Goal: Task Accomplishment & Management: Manage account settings

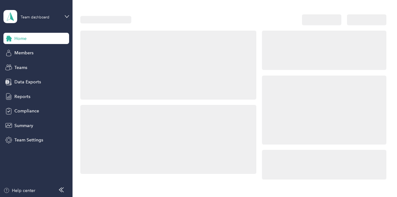
click at [290, 92] on div at bounding box center [324, 110] width 125 height 69
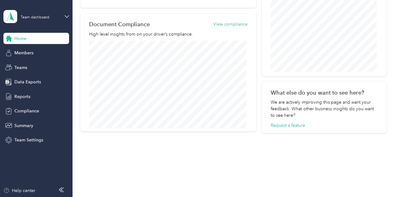
scroll to position [140, 0]
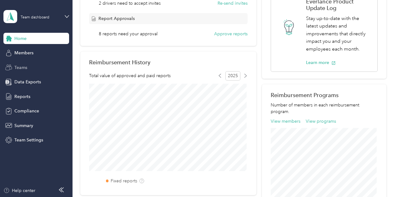
click at [20, 67] on span "Teams" at bounding box center [20, 67] width 13 height 7
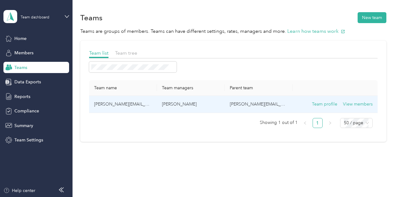
click at [171, 102] on p "[PERSON_NAME]" at bounding box center [191, 104] width 58 height 7
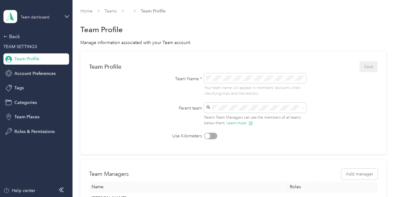
scroll to position [87, 0]
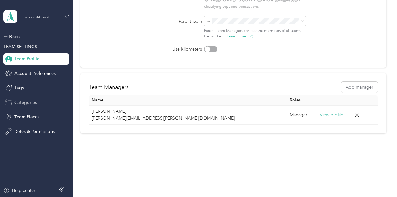
click at [36, 102] on span "Categories" at bounding box center [25, 103] width 23 height 7
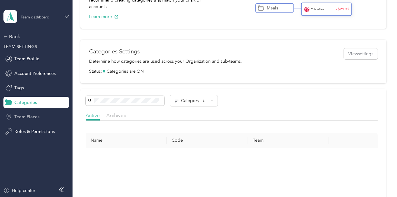
scroll to position [87, 0]
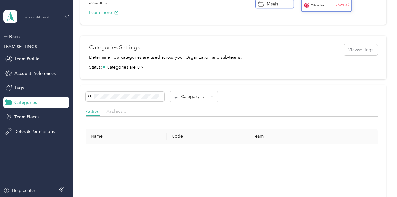
click at [44, 19] on div "Team dashboard" at bounding box center [35, 18] width 29 height 4
click at [37, 52] on div "Team dashboard" at bounding box center [26, 51] width 34 height 7
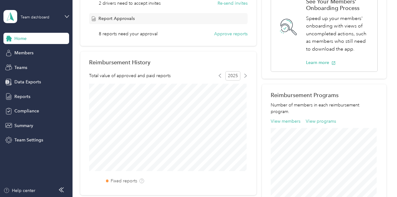
scroll to position [46, 0]
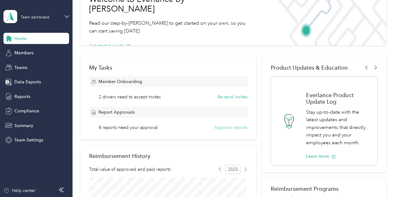
click at [229, 125] on button "Approve reports" at bounding box center [230, 128] width 33 height 7
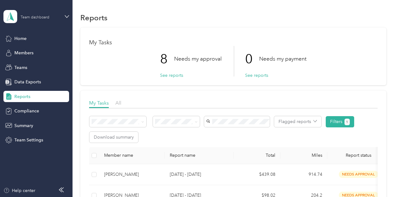
click at [54, 16] on div "Team dashboard" at bounding box center [40, 16] width 39 height 6
click at [36, 65] on div "Personal dashboard" at bounding box center [28, 65] width 39 height 7
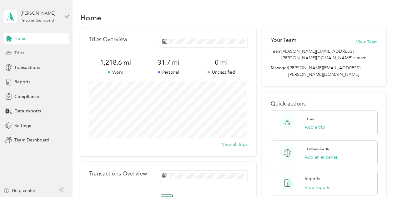
click at [18, 53] on span "Trips" at bounding box center [19, 53] width 10 height 7
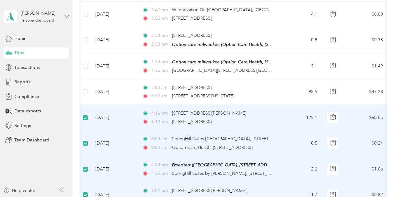
scroll to position [380, 0]
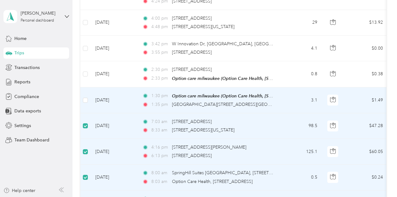
click at [86, 92] on td at bounding box center [85, 101] width 10 height 26
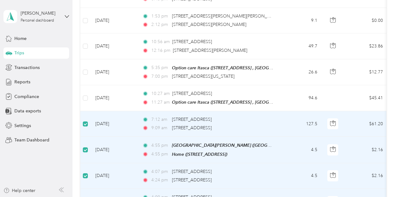
scroll to position [161, 0]
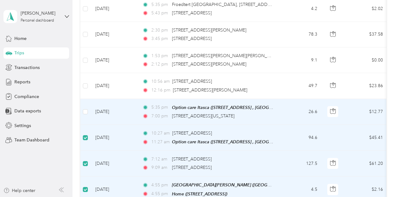
click at [82, 110] on td at bounding box center [85, 112] width 10 height 26
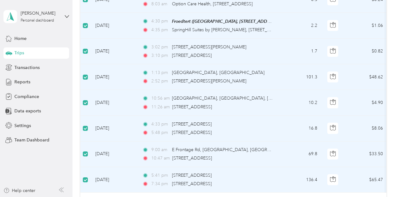
scroll to position [661, 0]
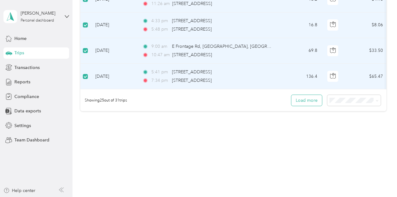
click at [307, 102] on button "Load more" at bounding box center [307, 100] width 31 height 11
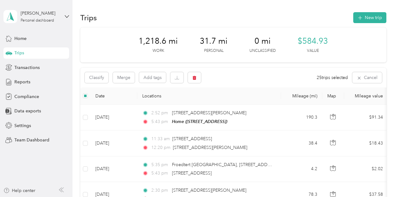
scroll to position [0, 0]
click at [96, 77] on button "Classify" at bounding box center [97, 77] width 24 height 11
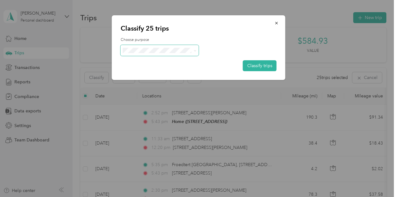
click at [194, 50] on icon at bounding box center [195, 50] width 3 height 3
click at [168, 61] on span "Option Care Health" at bounding box center [165, 62] width 58 height 7
click at [260, 64] on button "Classify trips" at bounding box center [260, 65] width 34 height 11
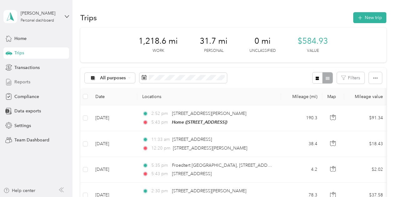
click at [36, 83] on div "Reports" at bounding box center [36, 82] width 66 height 11
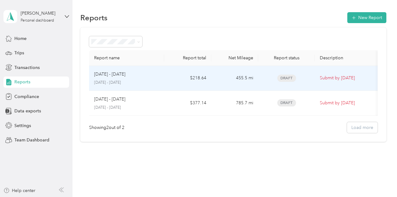
scroll to position [13, 0]
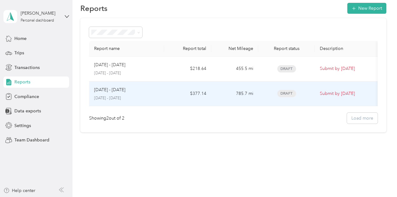
click at [159, 90] on div "[DATE] - [DATE] [DATE] - [DATE]" at bounding box center [126, 94] width 65 height 15
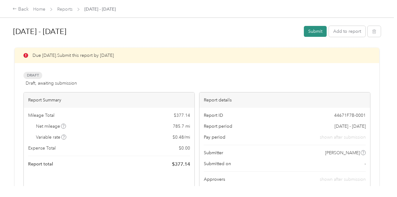
click at [318, 33] on button "Submit" at bounding box center [315, 31] width 23 height 11
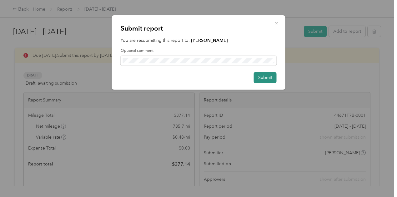
click at [267, 80] on button "Submit" at bounding box center [265, 77] width 23 height 11
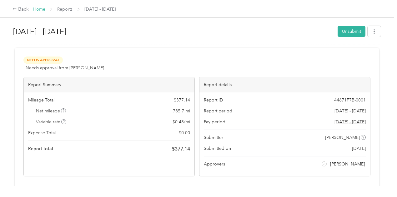
click at [38, 8] on link "Home" at bounding box center [39, 9] width 12 height 5
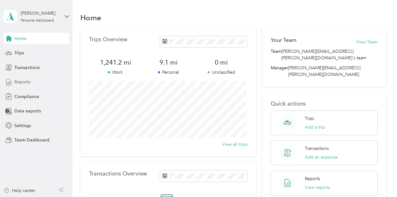
click at [25, 82] on span "Reports" at bounding box center [22, 82] width 16 height 7
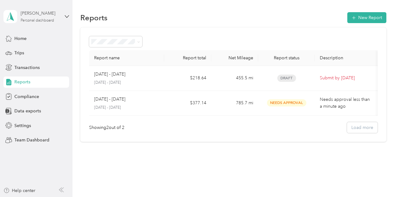
click at [46, 14] on div "[PERSON_NAME]" at bounding box center [40, 13] width 39 height 7
click at [36, 53] on div "Team dashboard" at bounding box center [105, 51] width 194 height 11
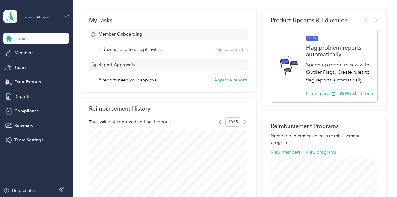
scroll to position [63, 0]
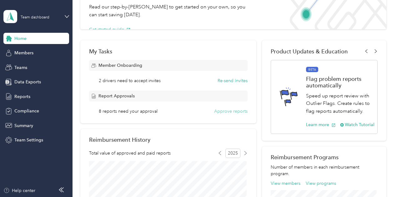
click at [227, 111] on button "Approve reports" at bounding box center [230, 111] width 33 height 7
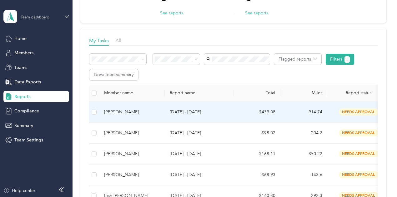
click at [135, 112] on div "[PERSON_NAME]" at bounding box center [132, 112] width 56 height 7
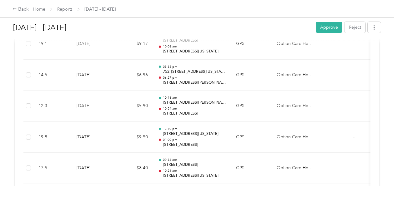
scroll to position [826, 0]
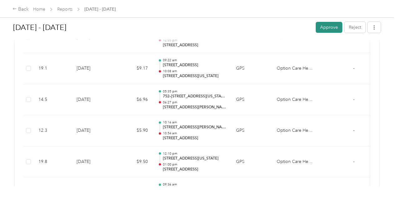
click at [333, 26] on button "Approve" at bounding box center [329, 27] width 27 height 11
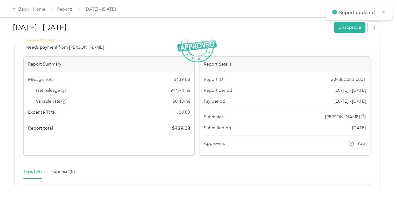
scroll to position [0, 0]
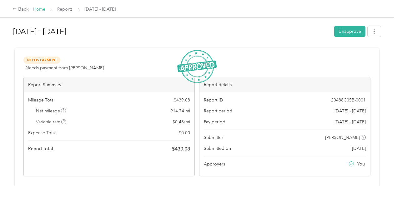
click at [39, 10] on link "Home" at bounding box center [39, 9] width 12 height 5
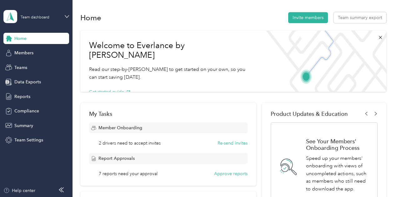
click at [25, 38] on span "Home" at bounding box center [20, 38] width 12 height 7
click at [25, 95] on span "Reports" at bounding box center [22, 97] width 16 height 7
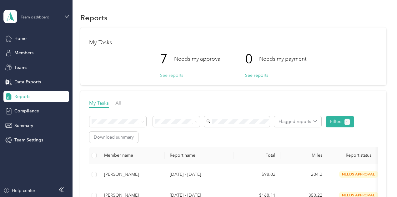
click at [166, 76] on button "See reports" at bounding box center [171, 75] width 23 height 7
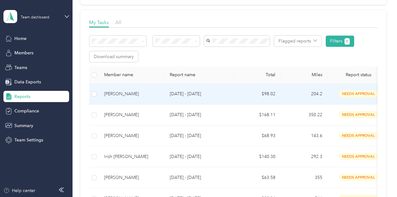
scroll to position [94, 0]
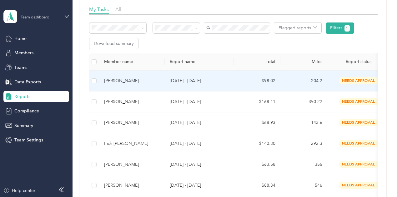
click at [126, 80] on div "[PERSON_NAME]" at bounding box center [132, 81] width 56 height 7
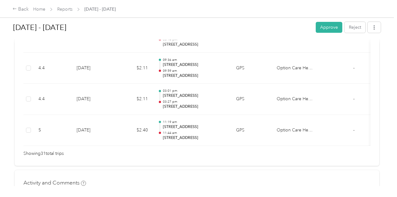
scroll to position [1052, 0]
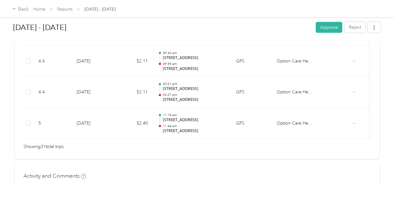
drag, startPoint x: 320, startPoint y: 26, endPoint x: 319, endPoint y: 29, distance: 3.2
click at [320, 26] on button "Approve" at bounding box center [329, 27] width 27 height 11
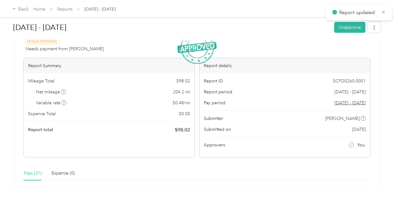
scroll to position [0, 0]
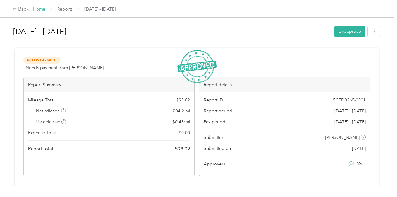
click at [43, 7] on link "Home" at bounding box center [39, 9] width 12 height 5
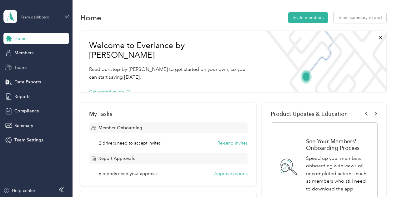
click at [24, 67] on span "Teams" at bounding box center [20, 67] width 13 height 7
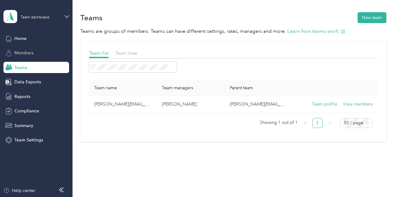
click at [28, 52] on span "Members" at bounding box center [23, 53] width 19 height 7
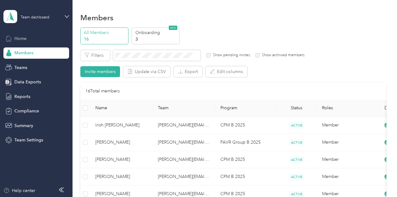
click at [21, 40] on span "Home" at bounding box center [20, 38] width 12 height 7
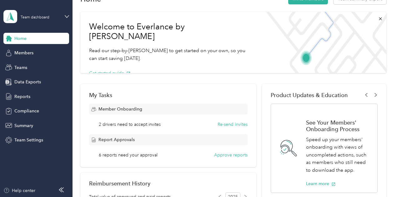
scroll to position [31, 0]
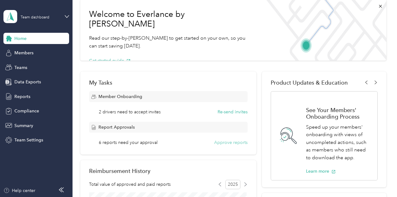
click at [229, 142] on button "Approve reports" at bounding box center [230, 143] width 33 height 7
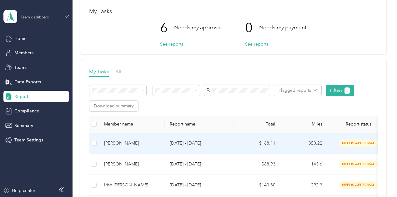
click at [118, 145] on div "[PERSON_NAME]" at bounding box center [132, 143] width 56 height 7
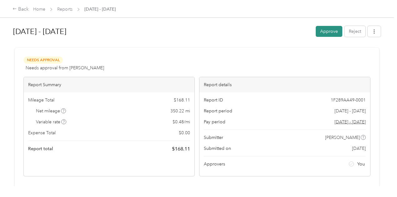
click at [322, 31] on button "Approve" at bounding box center [329, 31] width 27 height 11
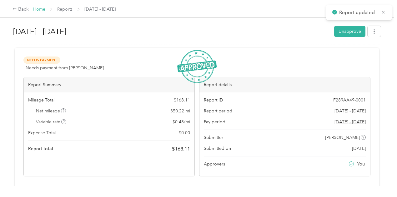
click at [37, 8] on link "Home" at bounding box center [39, 9] width 12 height 5
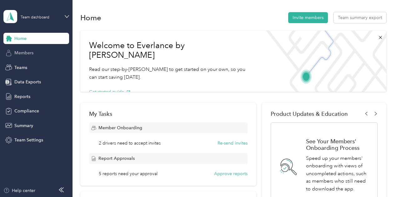
click at [28, 55] on span "Members" at bounding box center [23, 53] width 19 height 7
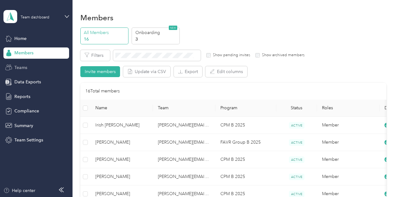
click at [22, 67] on span "Teams" at bounding box center [20, 67] width 13 height 7
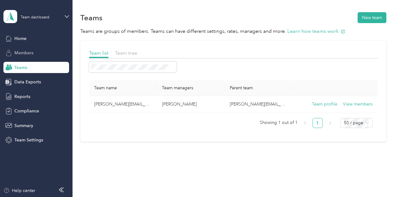
click at [26, 51] on span "Members" at bounding box center [23, 53] width 19 height 7
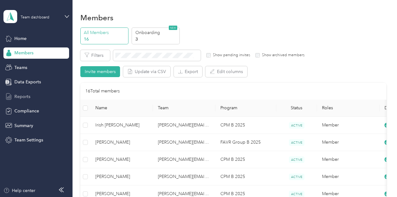
click at [29, 97] on span "Reports" at bounding box center [22, 97] width 16 height 7
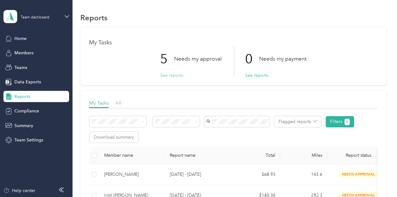
click at [170, 75] on button "See reports" at bounding box center [171, 75] width 23 height 7
click at [167, 74] on button "See reports" at bounding box center [171, 75] width 23 height 7
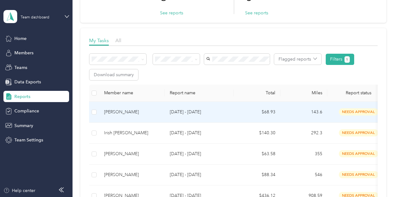
scroll to position [125, 0]
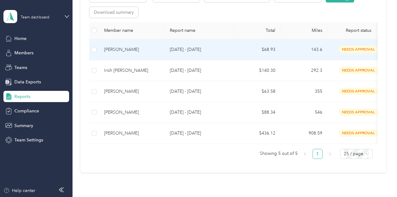
click at [116, 48] on div "[PERSON_NAME]" at bounding box center [132, 49] width 56 height 7
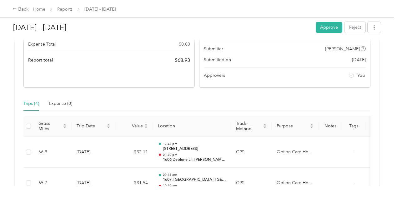
scroll to position [26, 0]
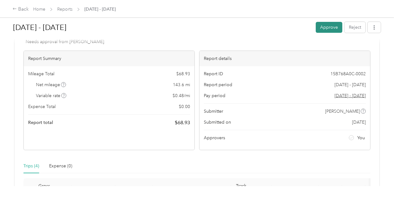
click at [326, 28] on button "Approve" at bounding box center [329, 27] width 27 height 11
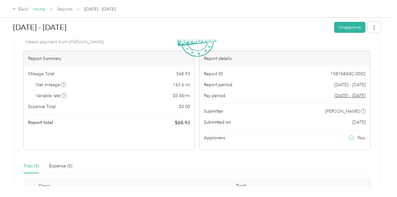
click at [34, 9] on link "Home" at bounding box center [39, 9] width 12 height 5
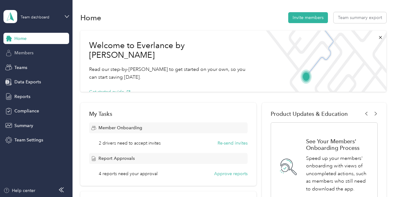
click at [31, 49] on div "Members" at bounding box center [36, 53] width 66 height 11
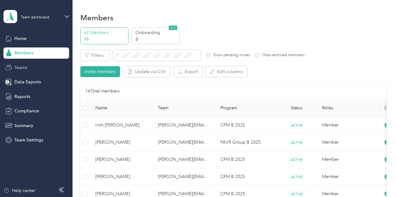
click at [27, 64] on div "Teams" at bounding box center [36, 67] width 66 height 11
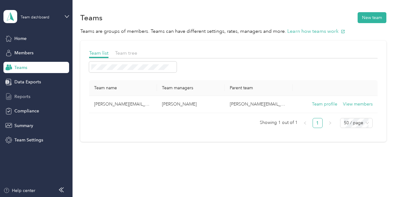
click at [29, 97] on span "Reports" at bounding box center [22, 97] width 16 height 7
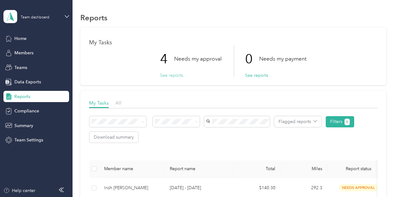
click at [171, 74] on button "See reports" at bounding box center [171, 75] width 23 height 7
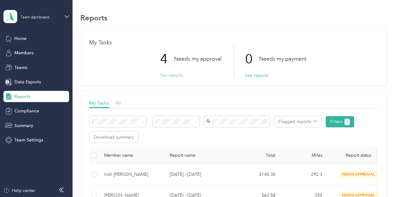
click at [174, 76] on button "See reports" at bounding box center [171, 75] width 23 height 7
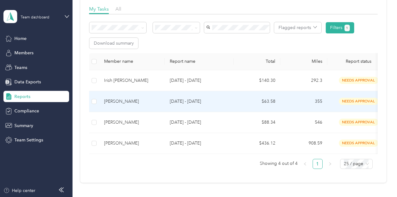
scroll to position [125, 0]
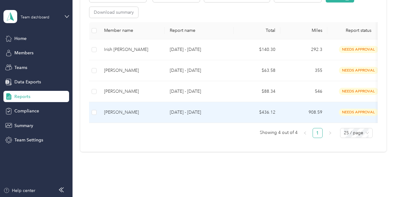
click at [139, 110] on div "[PERSON_NAME]" at bounding box center [132, 112] width 56 height 7
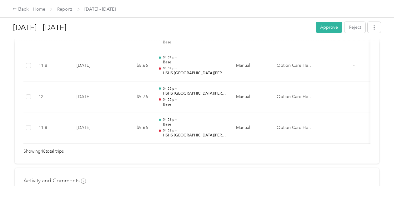
scroll to position [1579, 0]
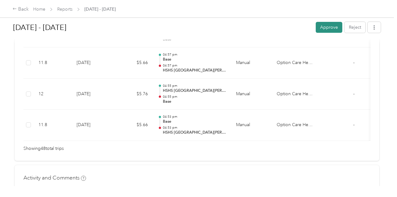
click at [328, 28] on button "Approve" at bounding box center [329, 27] width 27 height 11
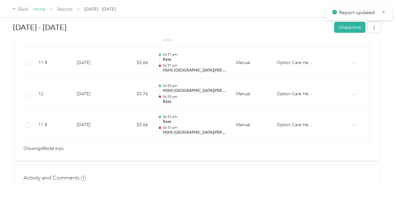
click at [39, 10] on link "Home" at bounding box center [39, 9] width 12 height 5
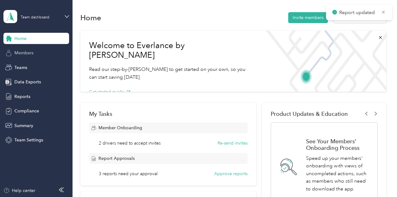
click at [30, 52] on span "Members" at bounding box center [23, 53] width 19 height 7
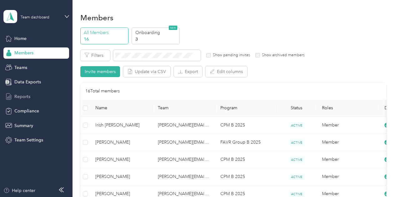
click at [27, 96] on span "Reports" at bounding box center [22, 97] width 16 height 7
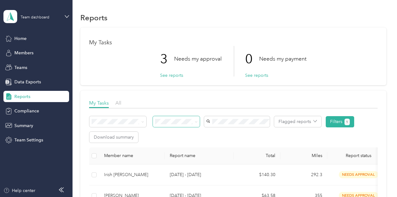
scroll to position [94, 0]
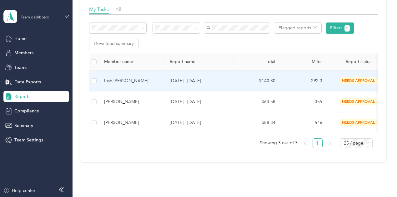
click at [145, 85] on td "Irish [PERSON_NAME]" at bounding box center [132, 81] width 66 height 21
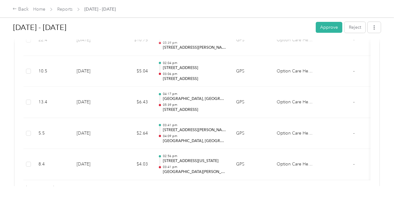
scroll to position [959, 0]
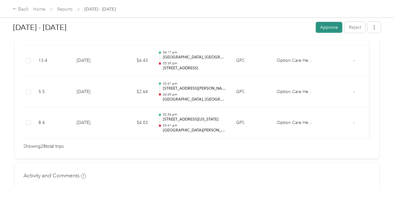
click at [326, 28] on button "Approve" at bounding box center [329, 27] width 27 height 11
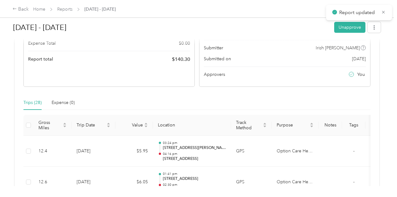
scroll to position [0, 0]
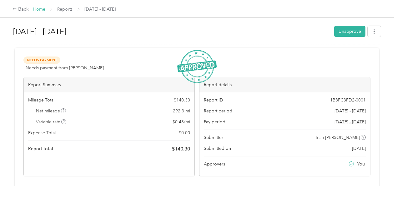
click at [34, 10] on link "Home" at bounding box center [39, 9] width 12 height 5
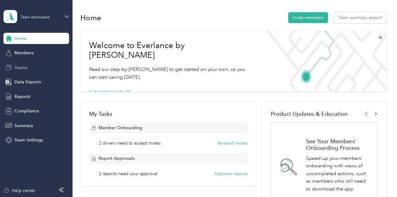
click at [30, 65] on div "Teams" at bounding box center [36, 67] width 66 height 11
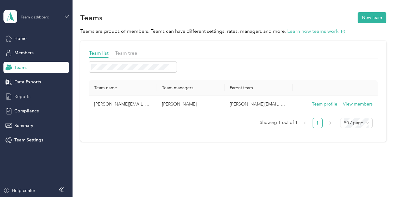
click at [29, 95] on span "Reports" at bounding box center [22, 97] width 16 height 7
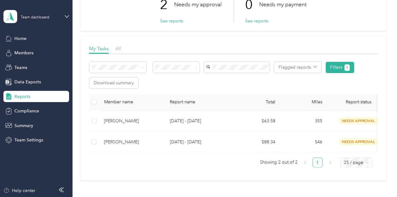
scroll to position [94, 0]
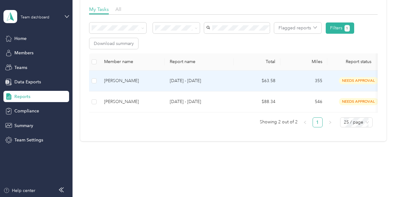
click at [123, 82] on div "[PERSON_NAME]" at bounding box center [132, 81] width 56 height 7
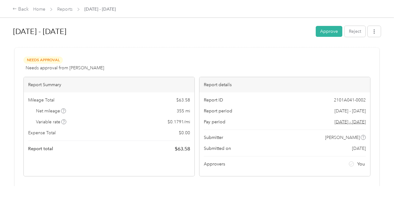
click at [322, 30] on button "Approve" at bounding box center [329, 31] width 27 height 11
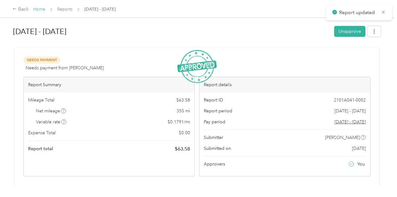
click at [40, 8] on link "Home" at bounding box center [39, 9] width 12 height 5
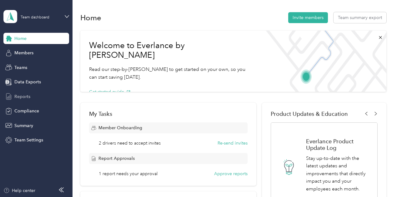
click at [26, 98] on span "Reports" at bounding box center [22, 97] width 16 height 7
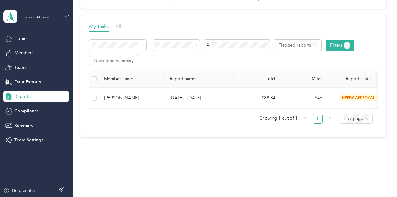
scroll to position [86, 0]
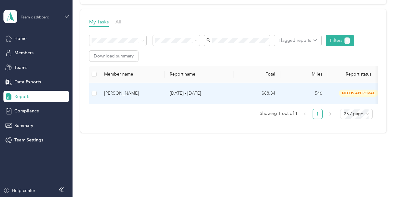
click at [128, 90] on div "[PERSON_NAME]" at bounding box center [132, 93] width 56 height 7
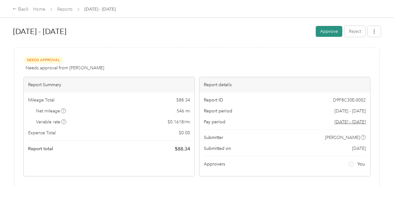
click at [331, 29] on button "Approve" at bounding box center [329, 31] width 27 height 11
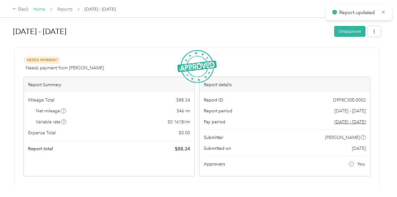
click at [35, 9] on link "Home" at bounding box center [39, 9] width 12 height 5
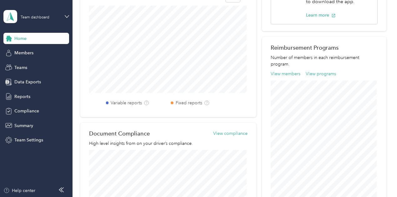
scroll to position [63, 0]
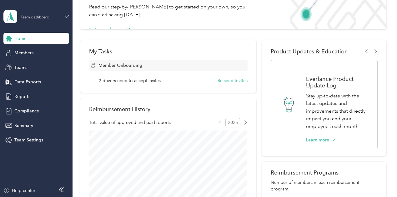
click at [30, 36] on div "Home" at bounding box center [36, 38] width 66 height 11
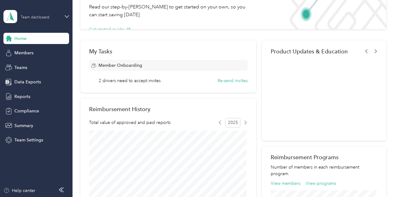
click at [36, 17] on div "Team dashboard" at bounding box center [35, 18] width 29 height 4
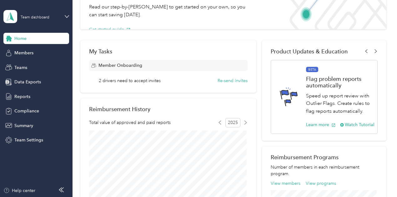
click at [34, 65] on div "Personal dashboard" at bounding box center [28, 65] width 39 height 7
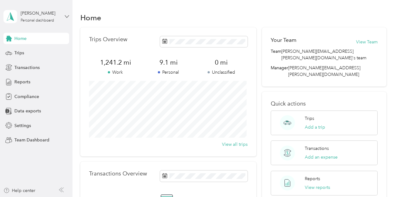
click at [68, 15] on icon at bounding box center [67, 16] width 4 height 4
click at [170, 7] on div "Home Trips Overview 1,241.2 mi Work 9.1 mi Personal 0 mi Unclassified View all …" at bounding box center [234, 144] width 322 height 288
click at [24, 80] on span "Reports" at bounding box center [22, 82] width 16 height 7
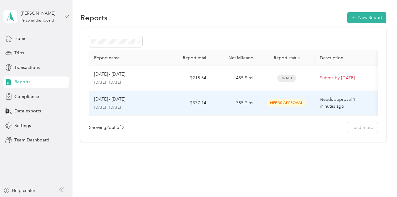
click at [114, 102] on p "[DATE] - [DATE]" at bounding box center [109, 99] width 31 height 7
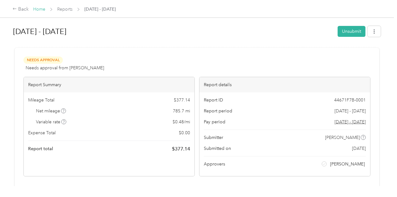
click at [45, 8] on link "Home" at bounding box center [39, 9] width 12 height 5
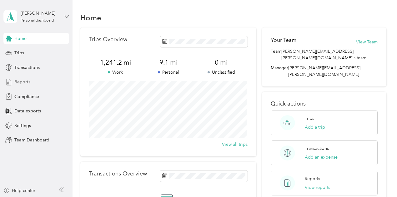
click at [19, 82] on span "Reports" at bounding box center [22, 82] width 16 height 7
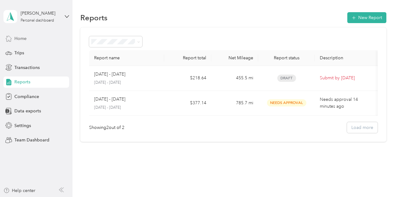
click at [23, 35] on div "Home" at bounding box center [36, 38] width 66 height 11
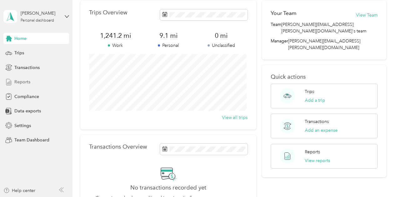
click at [23, 80] on span "Reports" at bounding box center [22, 82] width 16 height 7
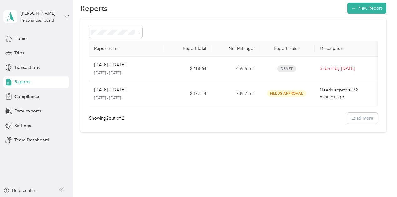
click at [64, 14] on div "[PERSON_NAME] Personal dashboard" at bounding box center [36, 17] width 66 height 22
click at [38, 49] on div "Team dashboard" at bounding box center [25, 51] width 33 height 7
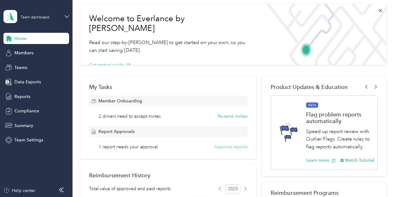
click at [230, 148] on button "Approve reports" at bounding box center [230, 147] width 33 height 7
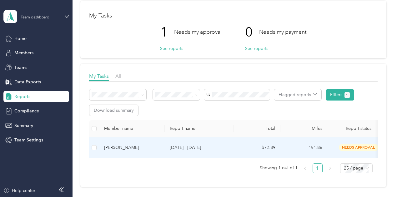
click at [120, 148] on div "[PERSON_NAME]" at bounding box center [132, 148] width 56 height 7
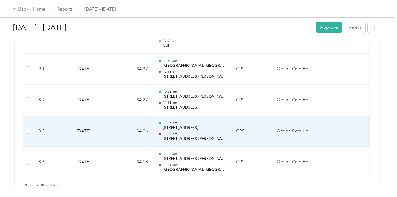
scroll to position [338, 0]
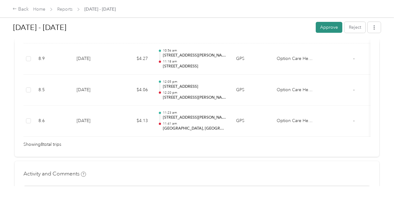
click at [329, 28] on button "Approve" at bounding box center [329, 27] width 27 height 11
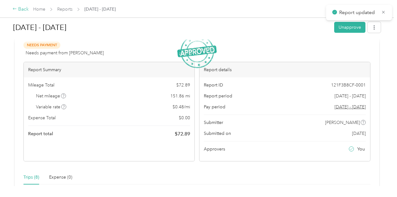
scroll to position [0, 0]
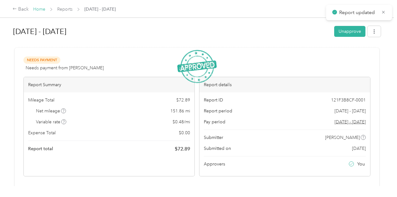
click at [38, 8] on link "Home" at bounding box center [39, 9] width 12 height 5
